Goal: Find specific page/section: Find specific page/section

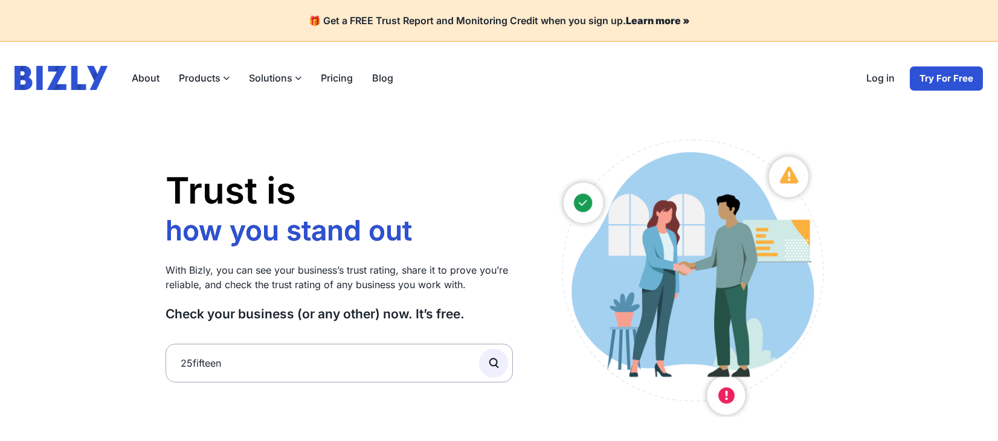
type input "25fifteen"
click at [479, 348] on button "submit" at bounding box center [493, 362] width 29 height 29
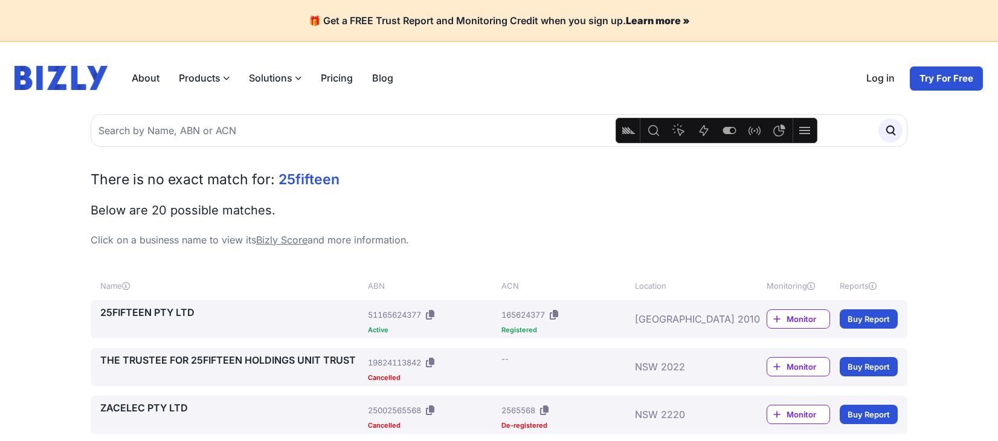
click at [114, 311] on link "25FIFTEEN PTY LTD" at bounding box center [231, 312] width 263 height 14
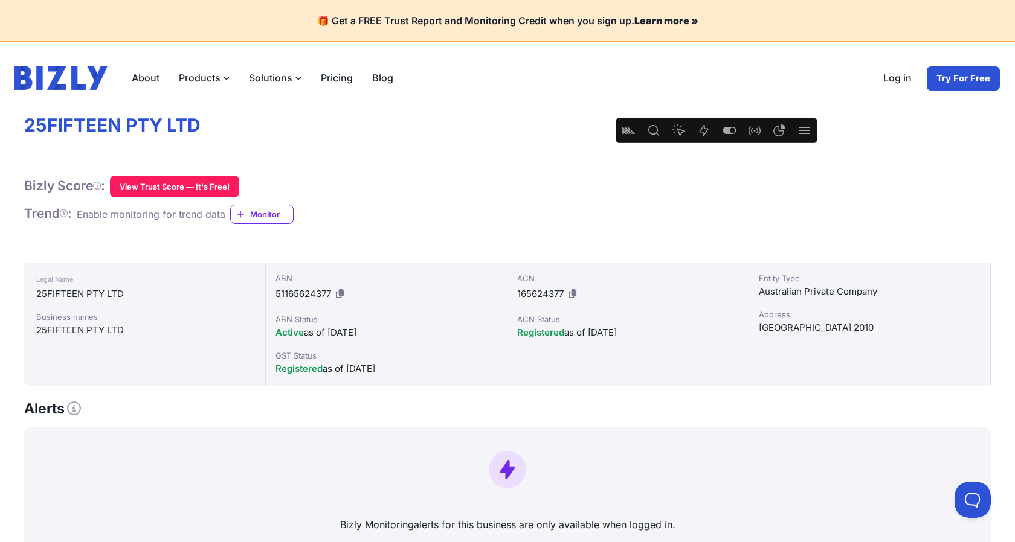
click at [895, 81] on link "Log in" at bounding box center [897, 78] width 48 height 25
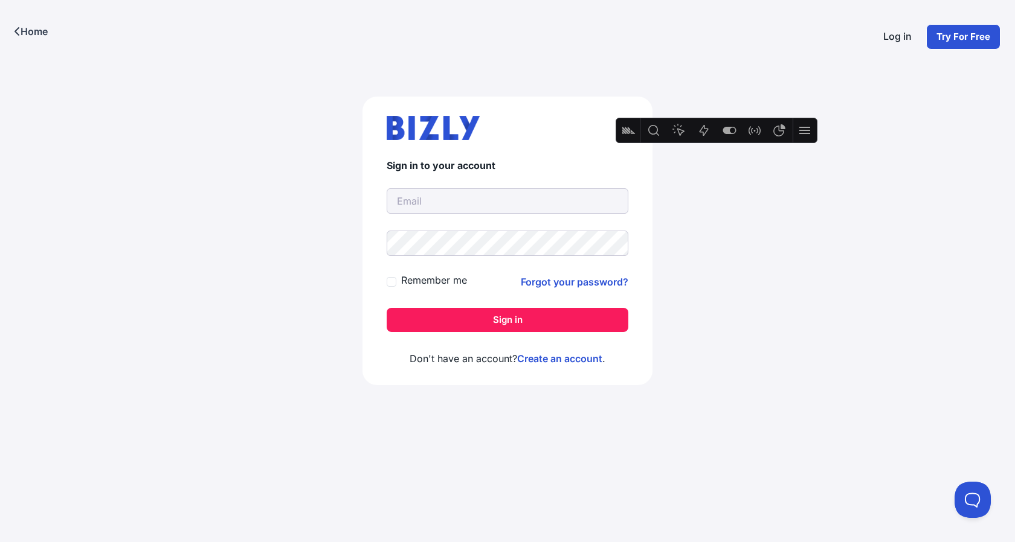
type input "adam@evenly.com.au"
click at [534, 321] on button "Sign in" at bounding box center [507, 320] width 242 height 24
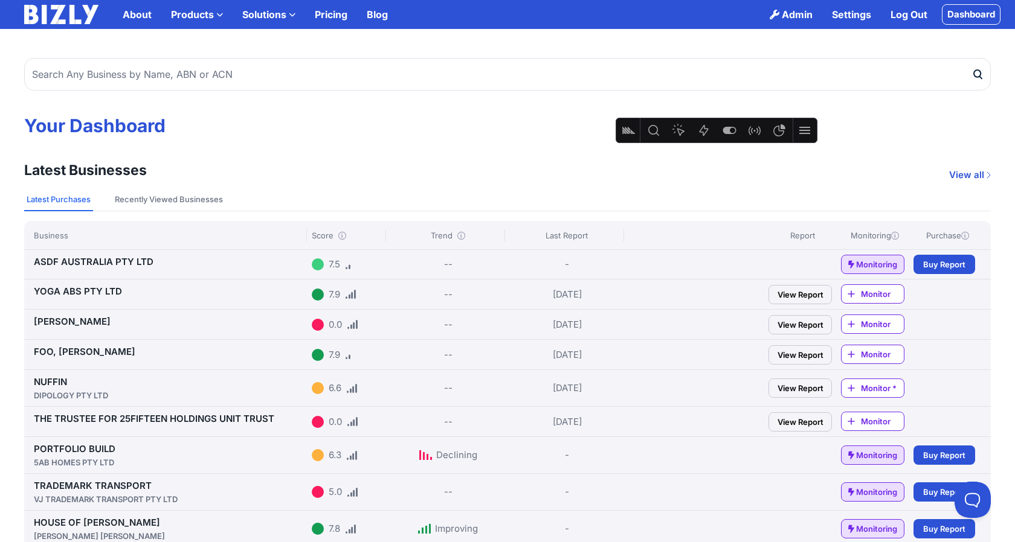
click at [110, 322] on link "BARNES, CANDICE JADE" at bounding box center [72, 321] width 77 height 11
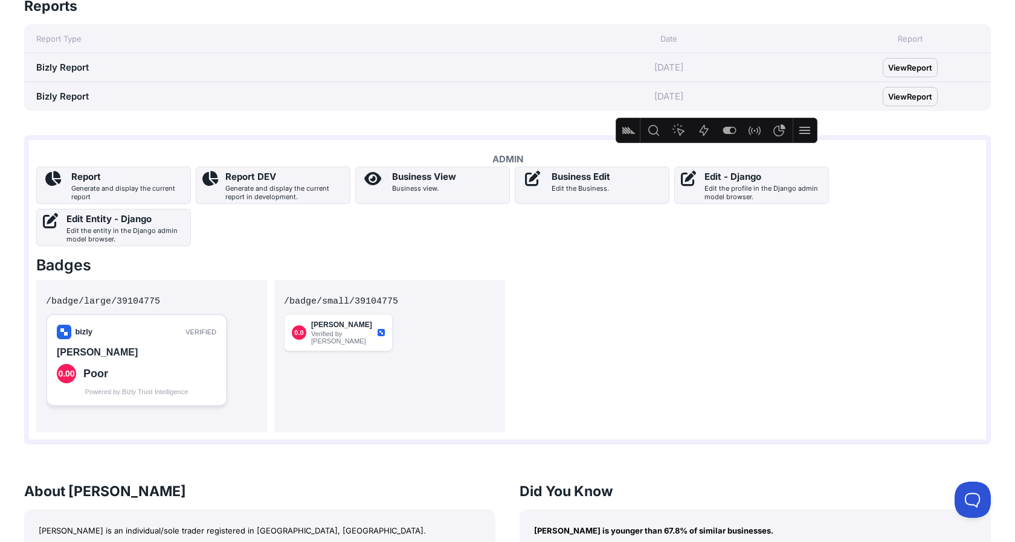
click at [551, 176] on link "Business Edit Edit the Business." at bounding box center [592, 185] width 155 height 37
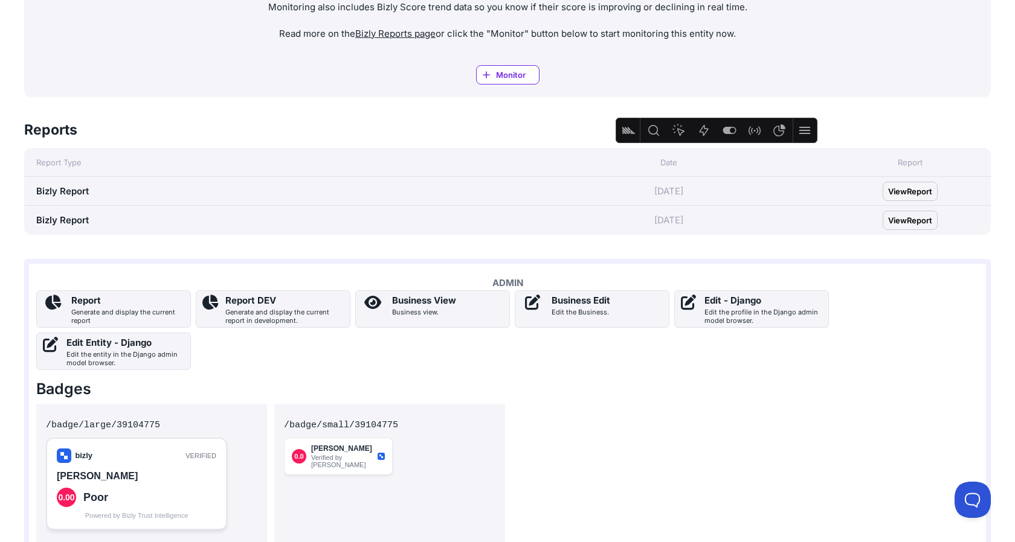
scroll to position [819, 0]
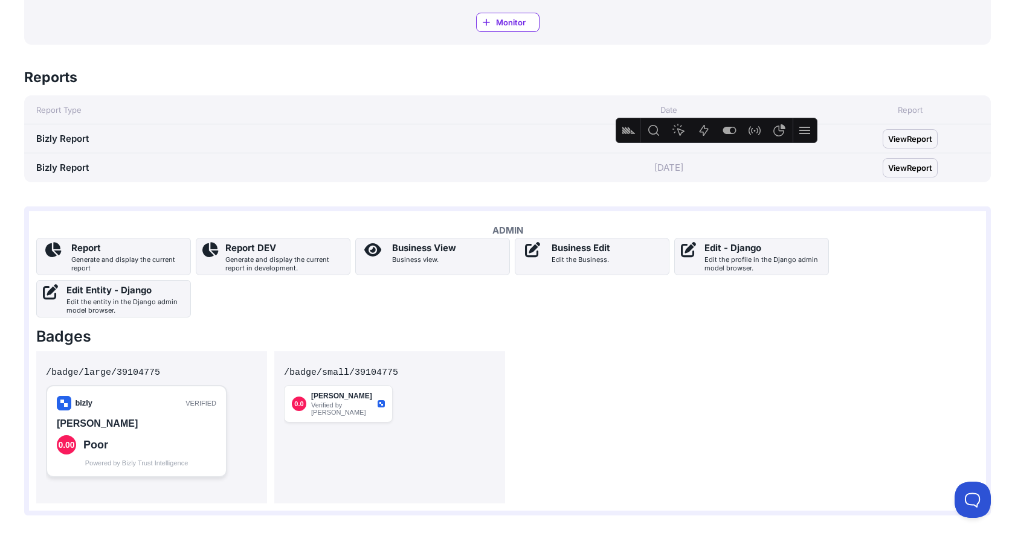
click at [444, 255] on div "Business view." at bounding box center [424, 259] width 64 height 8
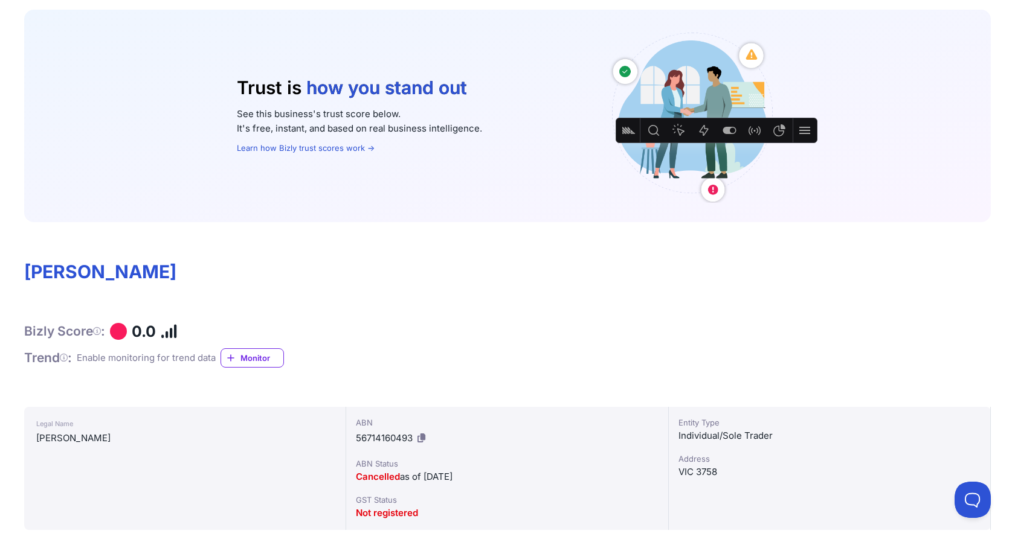
scroll to position [0, 0]
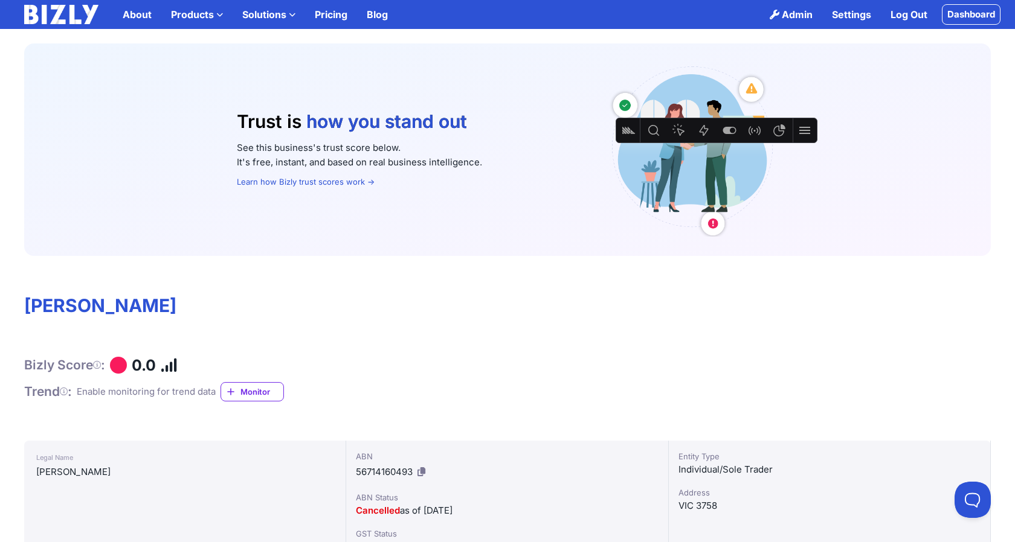
click at [143, 19] on link "About" at bounding box center [137, 14] width 48 height 24
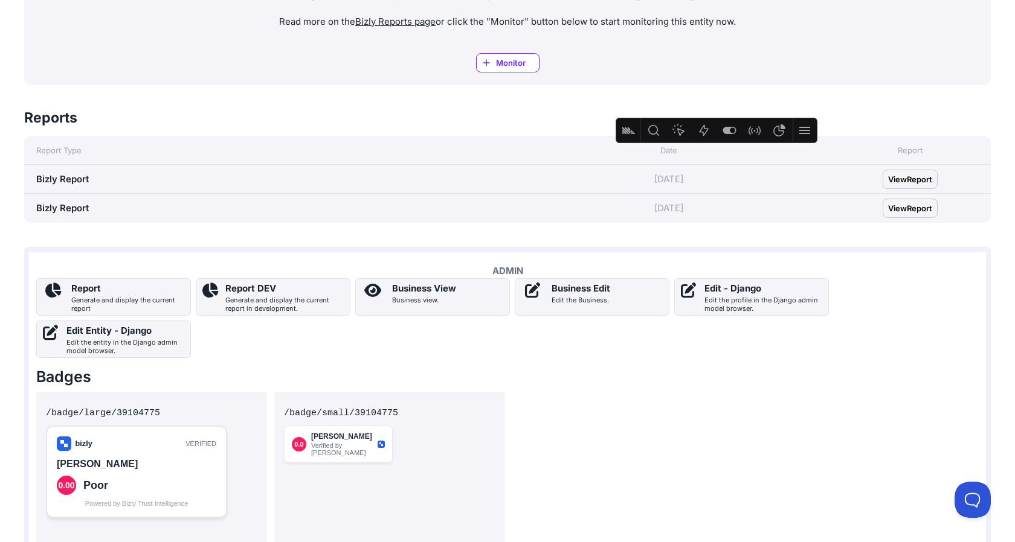
scroll to position [790, 0]
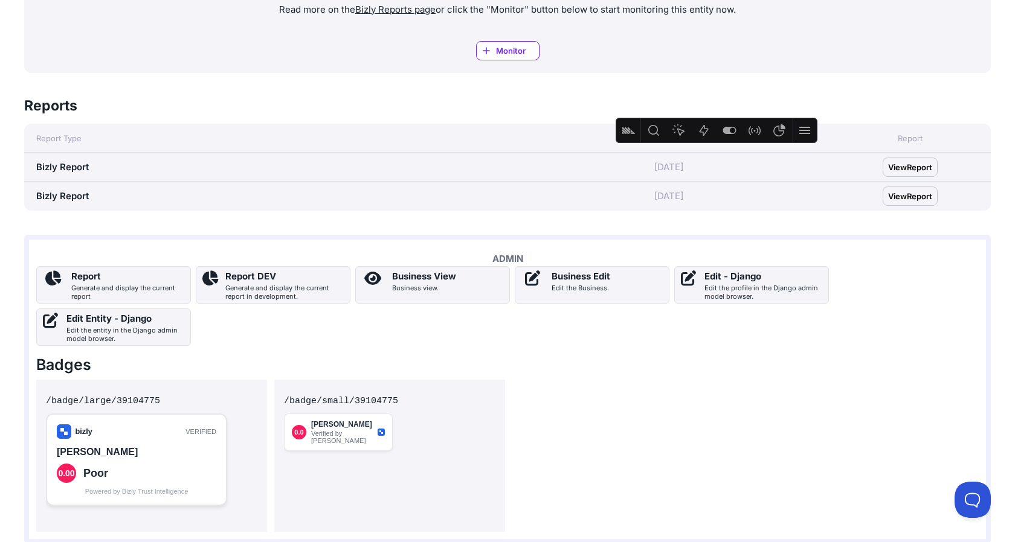
click at [441, 295] on div "Business View Business view." at bounding box center [424, 284] width 64 height 31
click at [553, 285] on div "Edit the Business." at bounding box center [580, 288] width 59 height 8
